Goal: Entertainment & Leisure: Consume media (video, audio)

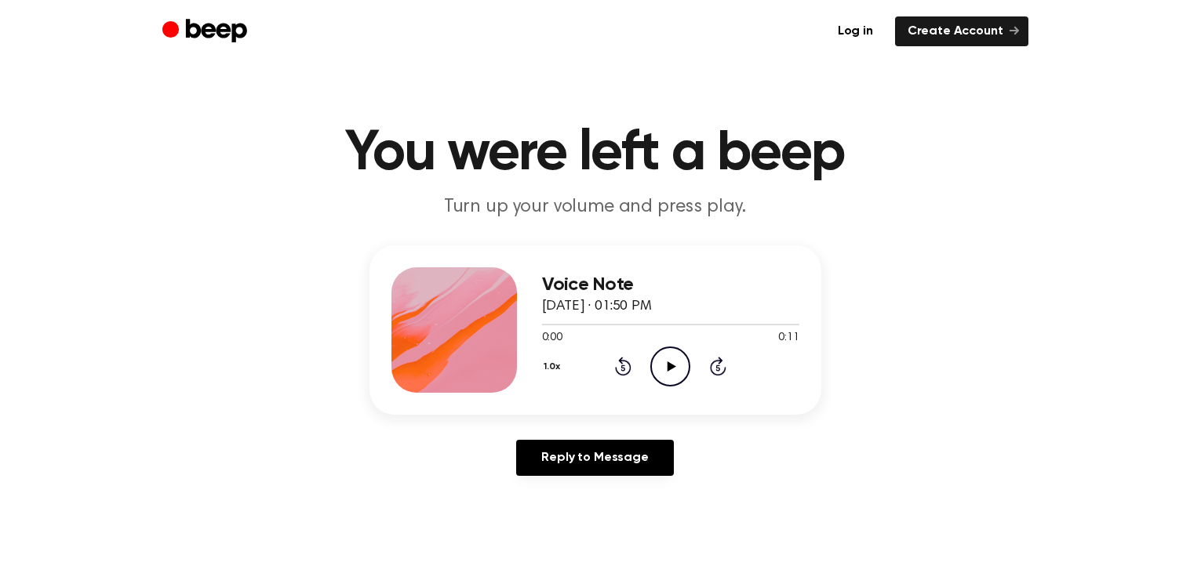
click at [672, 349] on icon "Play Audio" at bounding box center [670, 367] width 40 height 40
click at [672, 349] on icon "Pause Audio" at bounding box center [670, 367] width 40 height 40
click at [672, 349] on icon "Play Audio" at bounding box center [670, 367] width 40 height 40
click at [654, 362] on icon "Pause Audio" at bounding box center [670, 367] width 40 height 40
click at [654, 362] on icon "Play Audio" at bounding box center [670, 367] width 40 height 40
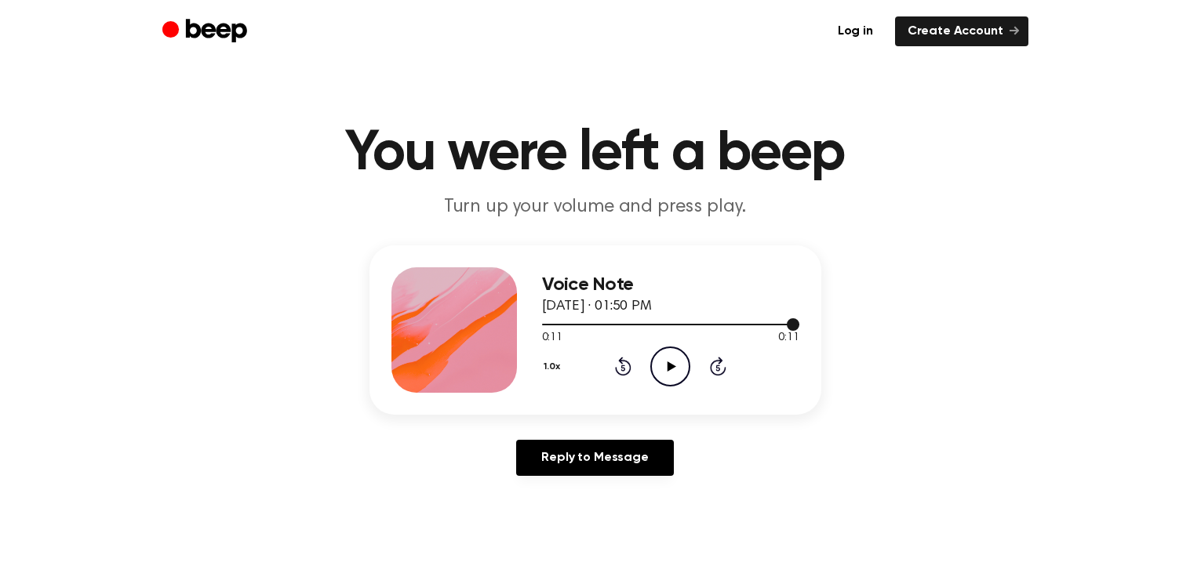
click at [546, 324] on div at bounding box center [670, 325] width 257 height 2
click at [655, 365] on icon "Play Audio" at bounding box center [670, 367] width 40 height 40
click at [668, 373] on icon "Play Audio" at bounding box center [670, 367] width 40 height 40
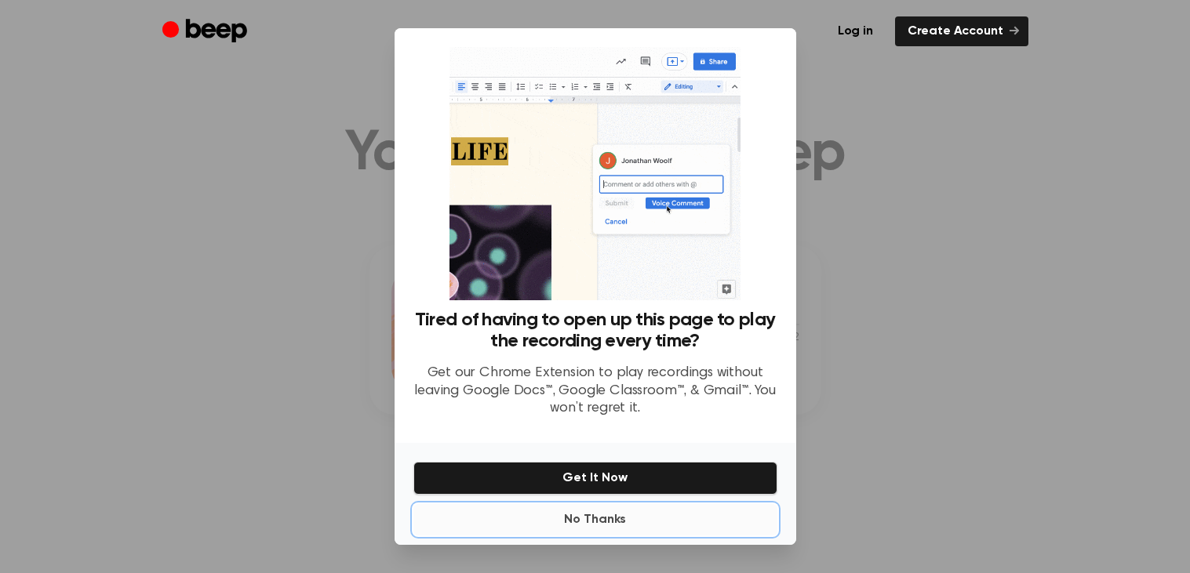
click at [569, 519] on button "No Thanks" at bounding box center [595, 519] width 364 height 31
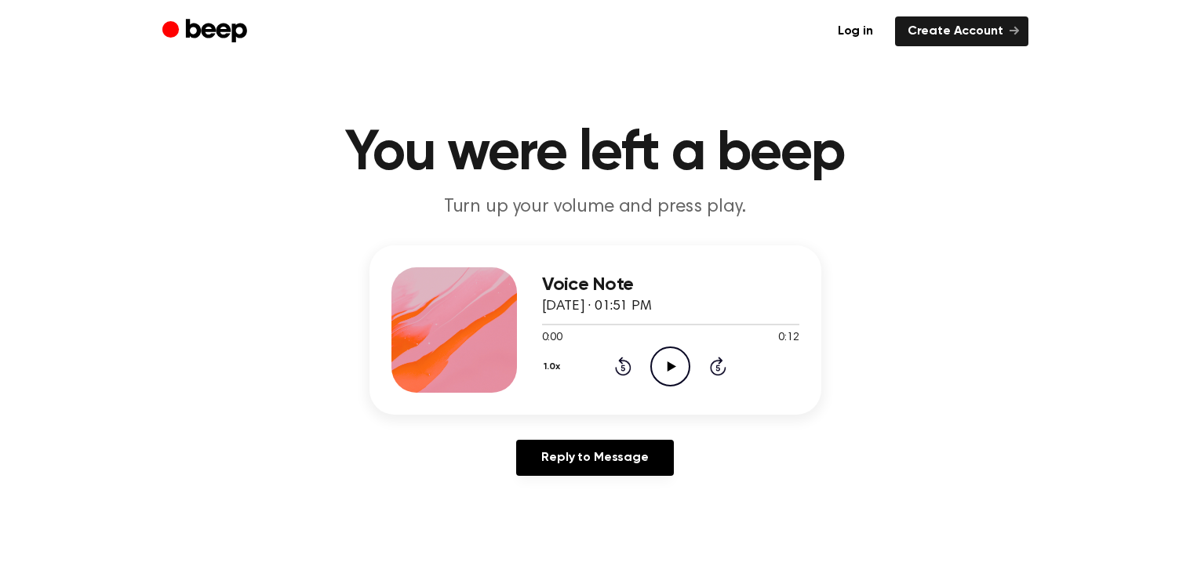
click at [664, 362] on icon "Play Audio" at bounding box center [670, 367] width 40 height 40
click at [664, 362] on icon "Pause Audio" at bounding box center [670, 367] width 40 height 40
click at [672, 366] on icon at bounding box center [672, 367] width 9 height 10
click at [672, 366] on icon at bounding box center [670, 367] width 7 height 10
click at [673, 359] on icon "Play Audio" at bounding box center [670, 367] width 40 height 40
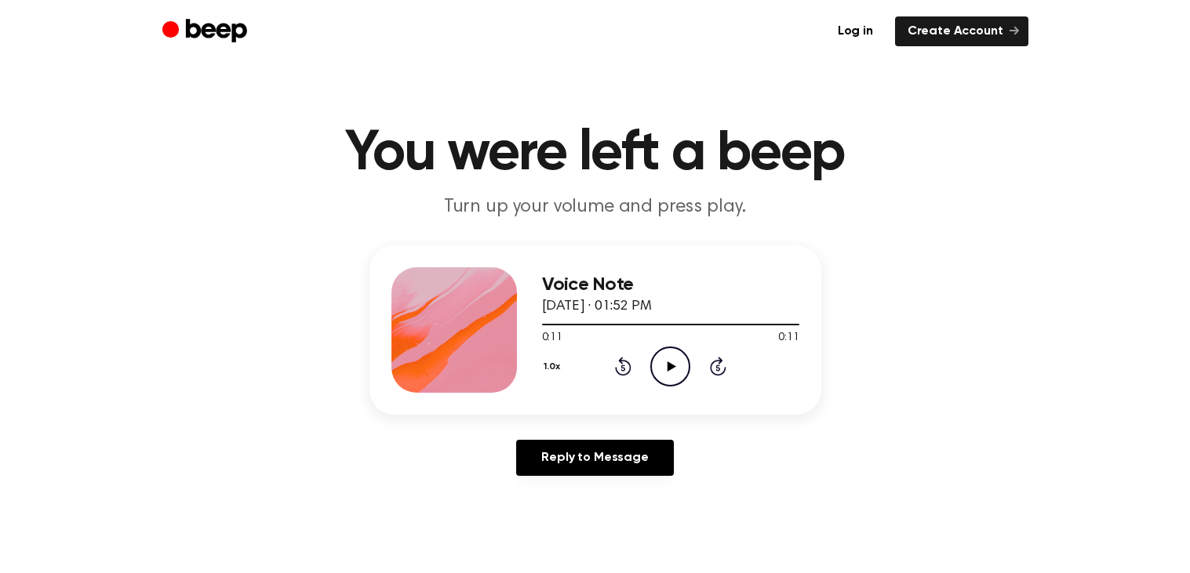
click at [672, 362] on icon "Play Audio" at bounding box center [670, 367] width 40 height 40
click at [672, 362] on icon at bounding box center [670, 367] width 7 height 10
click at [664, 366] on icon "Play Audio" at bounding box center [670, 367] width 40 height 40
click at [664, 366] on icon "Pause Audio" at bounding box center [670, 367] width 40 height 40
click at [664, 366] on icon "Play Audio" at bounding box center [670, 367] width 40 height 40
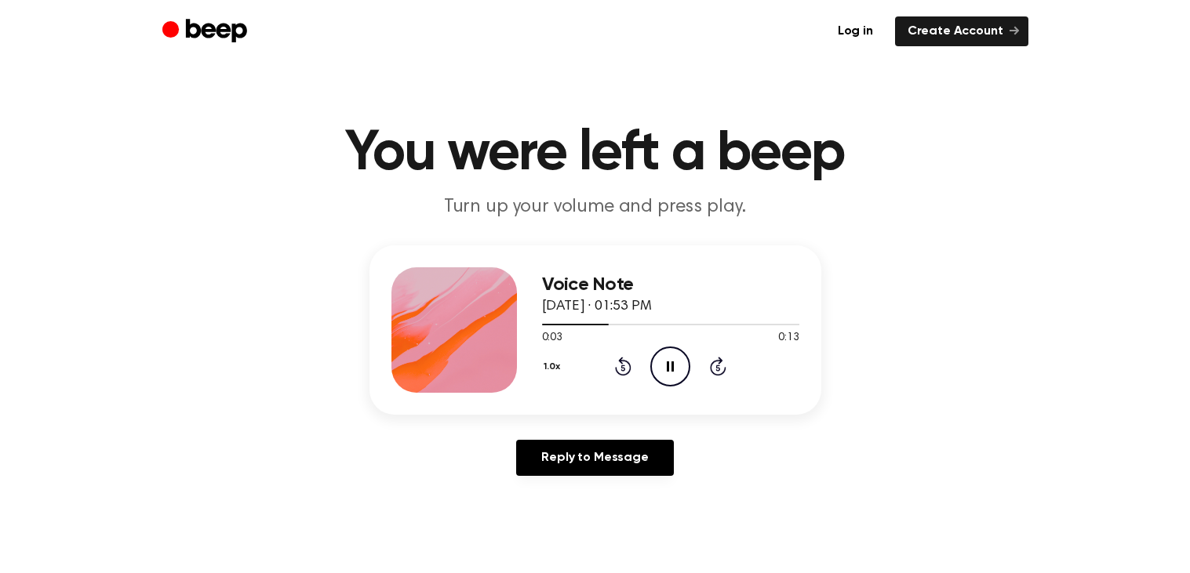
click at [664, 366] on icon "Pause Audio" at bounding box center [670, 367] width 40 height 40
click at [664, 366] on icon "Play Audio" at bounding box center [670, 367] width 40 height 40
click at [664, 366] on icon "Pause Audio" at bounding box center [670, 367] width 40 height 40
click at [665, 355] on icon "Play Audio" at bounding box center [670, 367] width 40 height 40
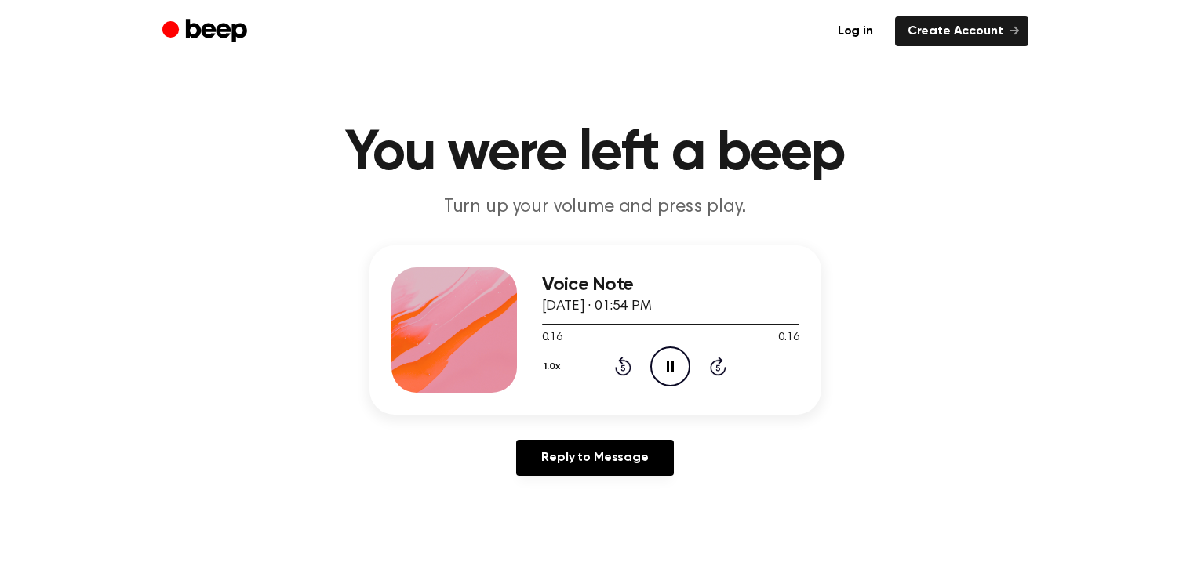
click at [665, 355] on icon "Pause Audio" at bounding box center [670, 367] width 40 height 40
click at [658, 363] on icon "Play Audio" at bounding box center [670, 367] width 40 height 40
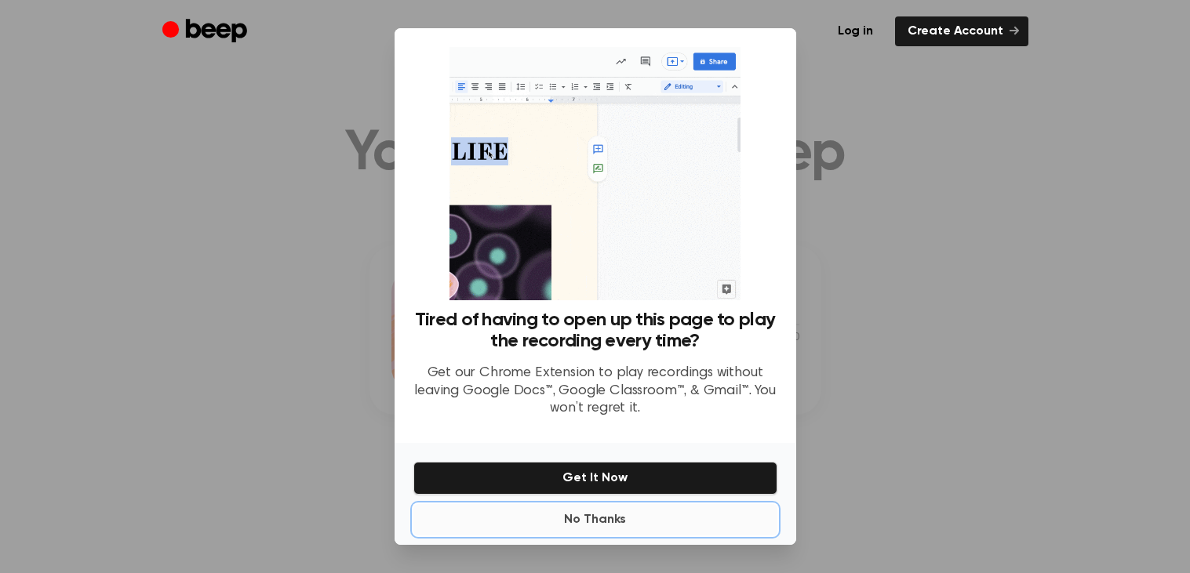
click at [610, 523] on button "No Thanks" at bounding box center [595, 519] width 364 height 31
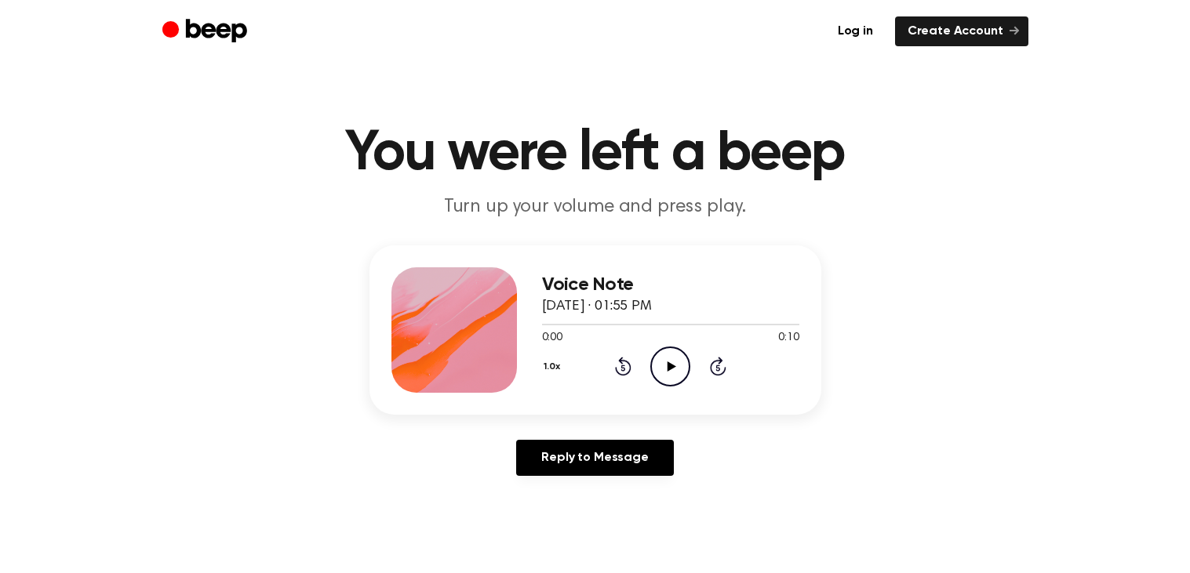
click at [671, 368] on icon at bounding box center [672, 367] width 9 height 10
click at [679, 363] on icon "Play Audio" at bounding box center [670, 367] width 40 height 40
